Goal: Task Accomplishment & Management: Complete application form

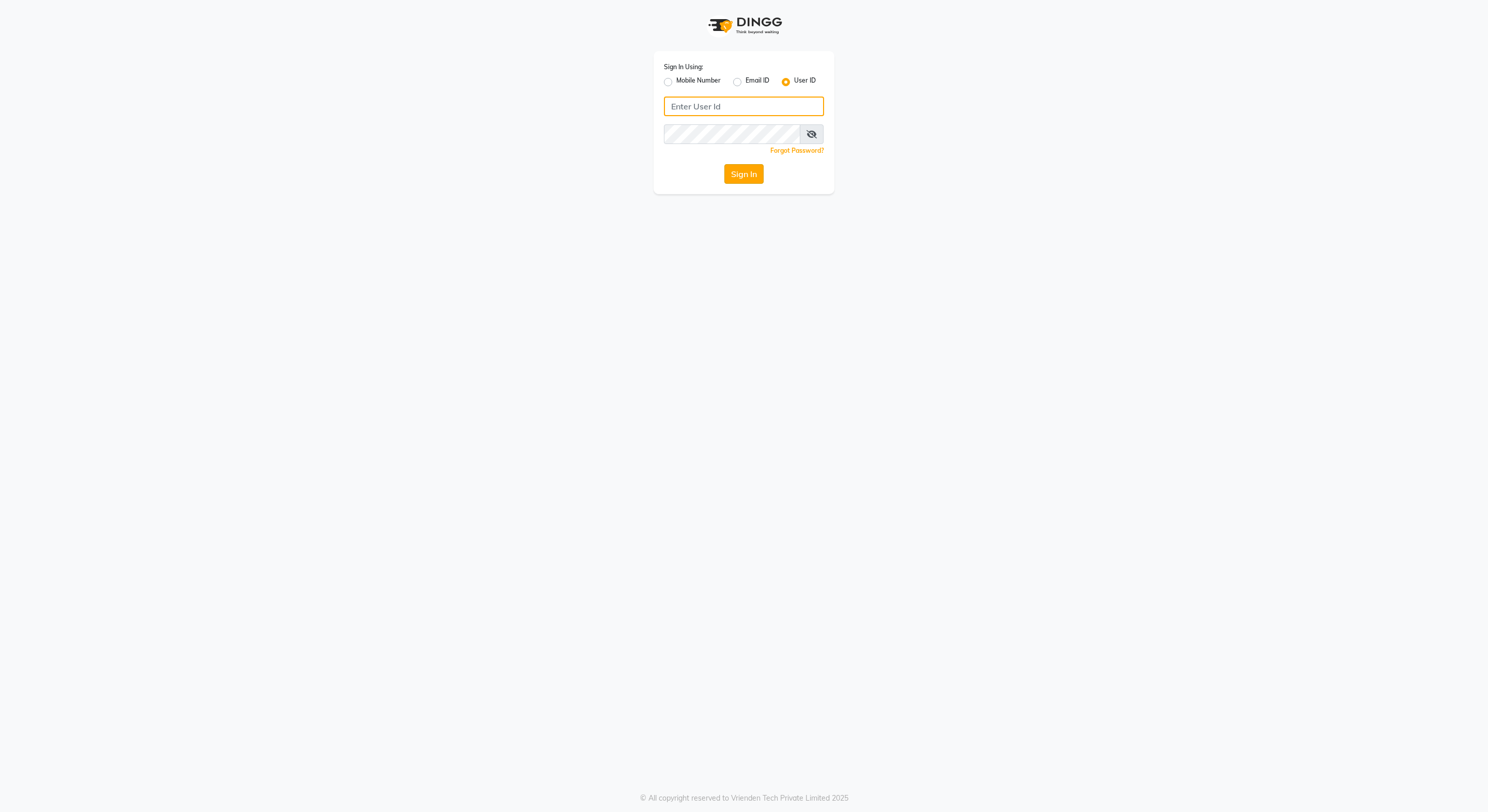
type input "dyeverse"
click at [747, 178] on button "Sign In" at bounding box center [744, 174] width 39 height 20
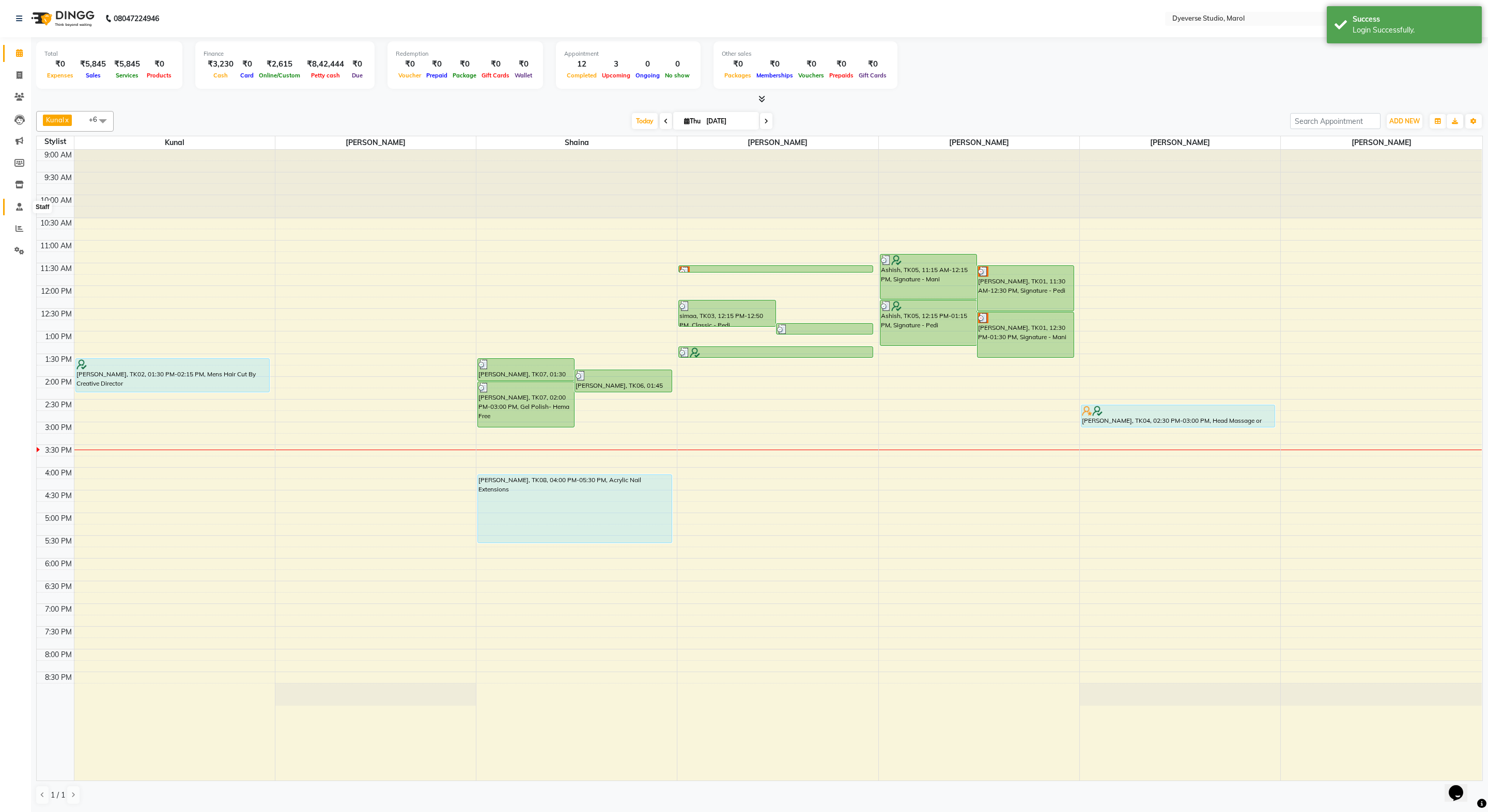
click at [22, 203] on icon at bounding box center [19, 207] width 7 height 8
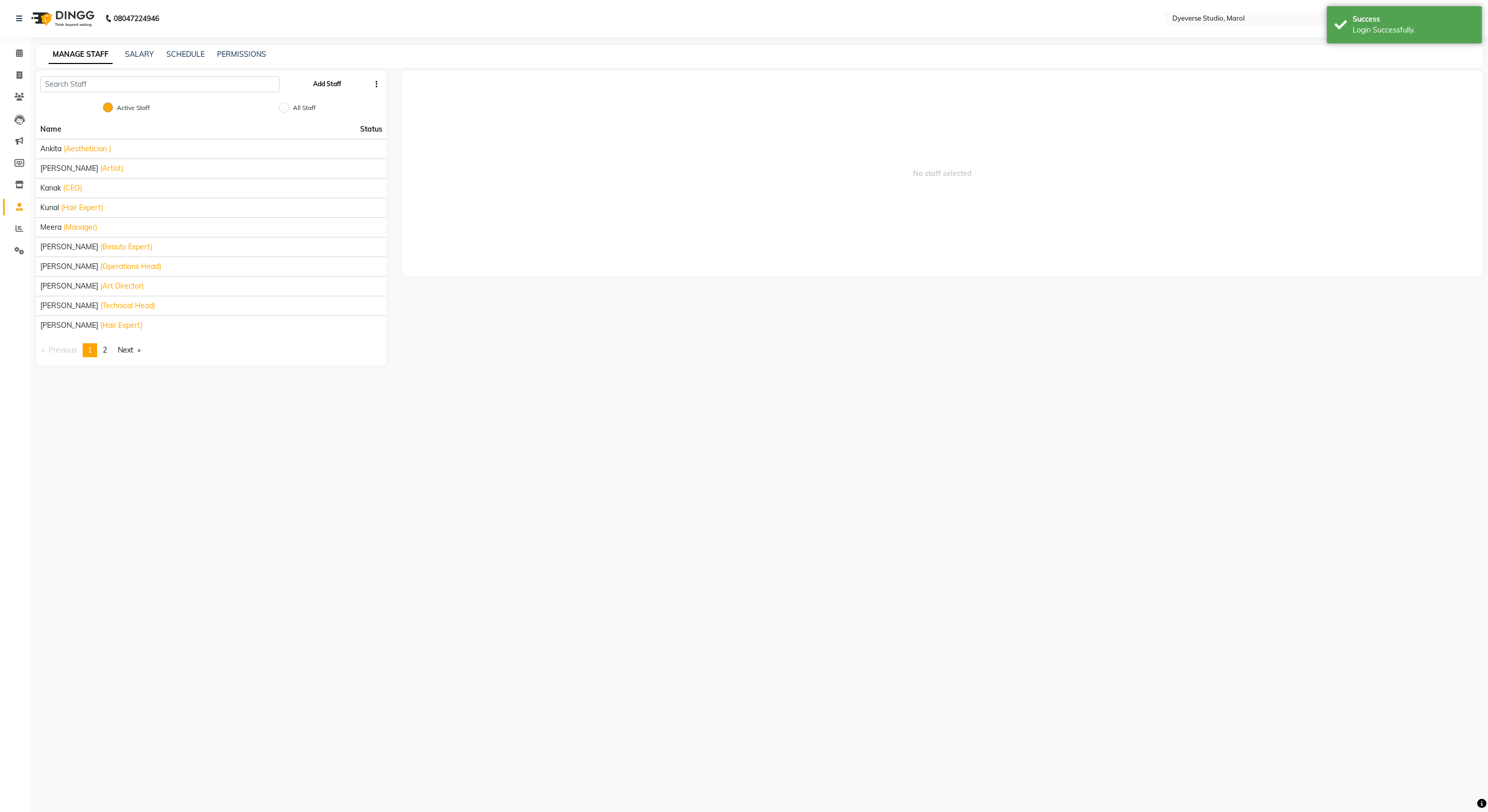
click at [319, 81] on button "Add Staff" at bounding box center [326, 85] width 36 height 18
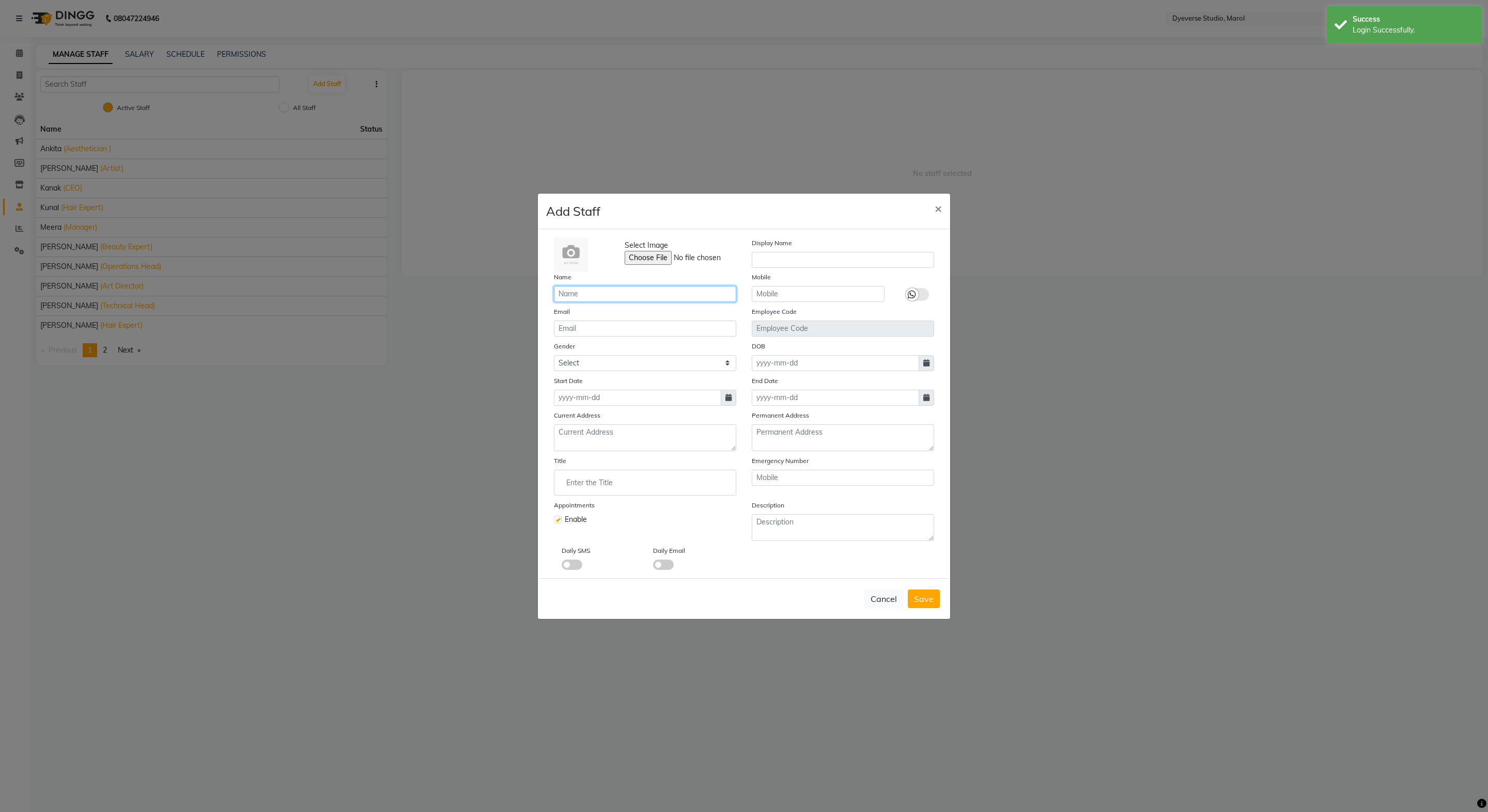
click at [670, 292] on input "text" at bounding box center [644, 295] width 182 height 16
type input "[PERSON_NAME]"
click at [818, 258] on input "text" at bounding box center [842, 260] width 182 height 16
type input "[PERSON_NAME]"
click at [639, 360] on select "Select [DEMOGRAPHIC_DATA] [DEMOGRAPHIC_DATA] Other Prefer Not To Say" at bounding box center [644, 363] width 182 height 16
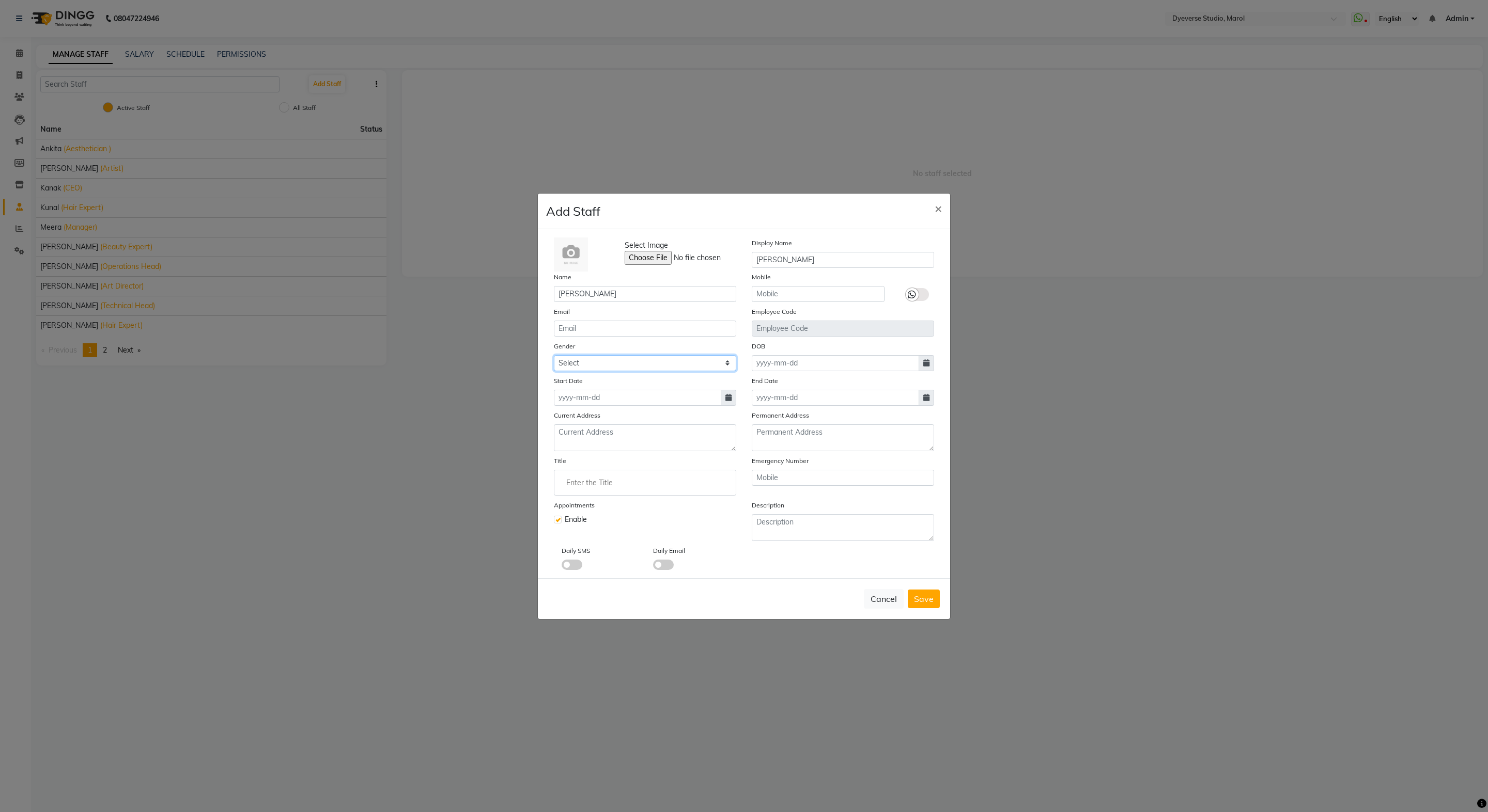
select select "[DEMOGRAPHIC_DATA]"
click at [553, 355] on select "Select [DEMOGRAPHIC_DATA] [DEMOGRAPHIC_DATA] Other Prefer Not To Say" at bounding box center [644, 363] width 182 height 16
click at [727, 399] on icon at bounding box center [729, 397] width 6 height 7
select select "9"
select select "2025"
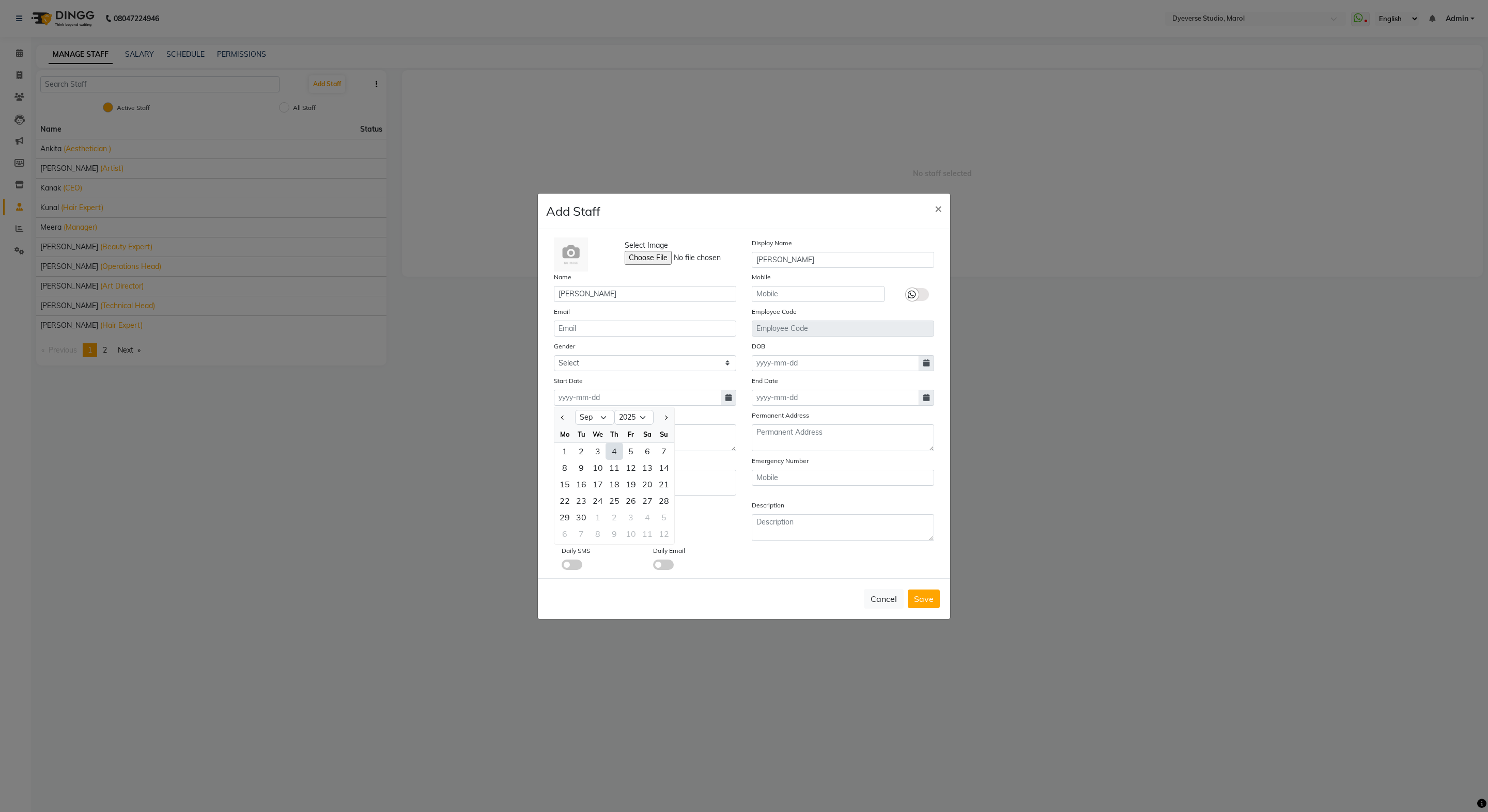
click at [616, 450] on div "4" at bounding box center [614, 451] width 17 height 17
type input "[DATE]"
click at [935, 604] on button "Save" at bounding box center [924, 599] width 32 height 19
select select
checkbox input "false"
